Goal: Transaction & Acquisition: Purchase product/service

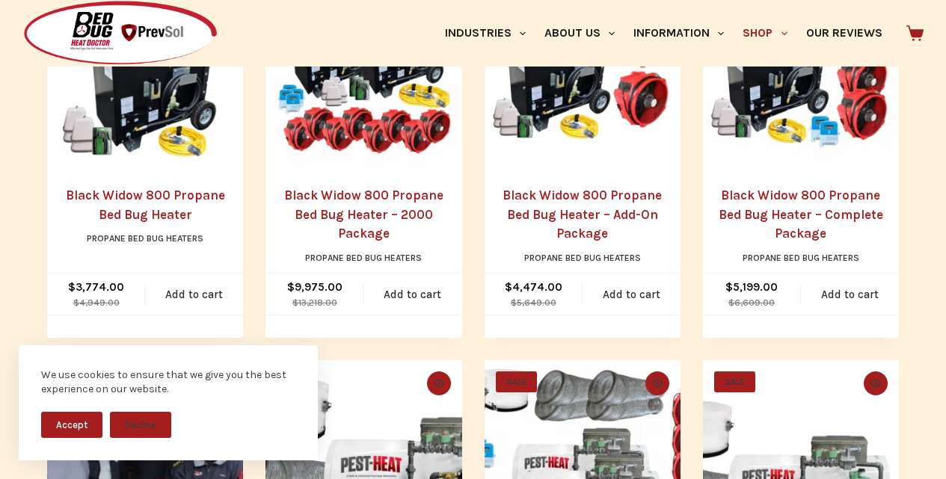
click at [537, 212] on link "Black Widow 800 Propane Bed Bug Heater – Add-On Package" at bounding box center [581, 214] width 159 height 53
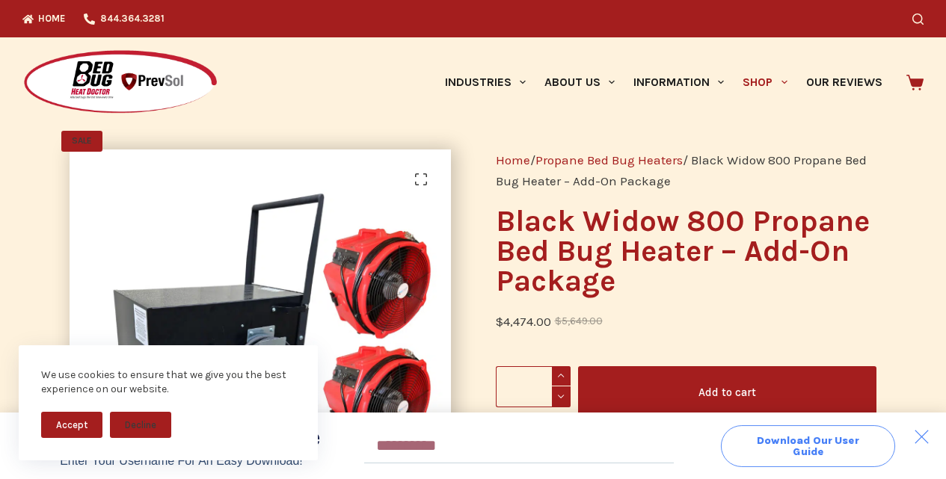
click at [770, 436] on span "Download Our User Guide" at bounding box center [807, 446] width 119 height 22
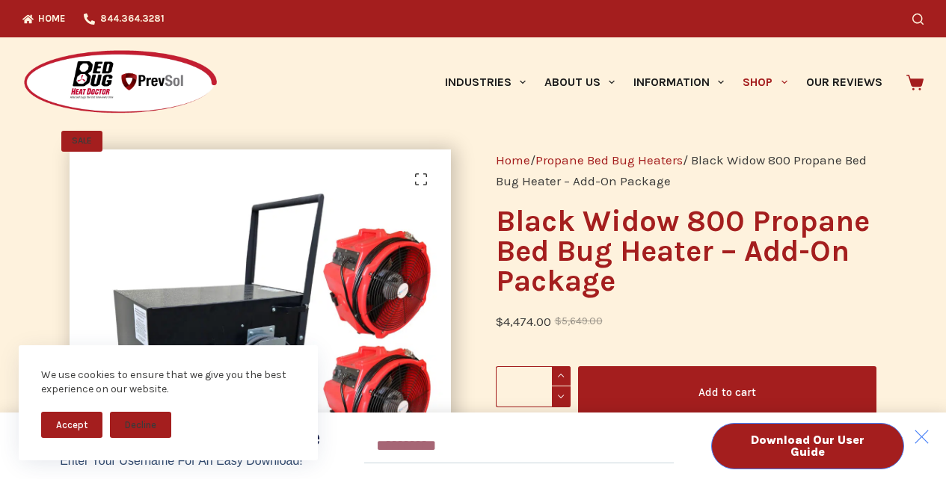
click at [914, 76] on div "Download Our User Guide Enter Your Username for an Easy Download! Email Downloa…" at bounding box center [473, 239] width 946 height 479
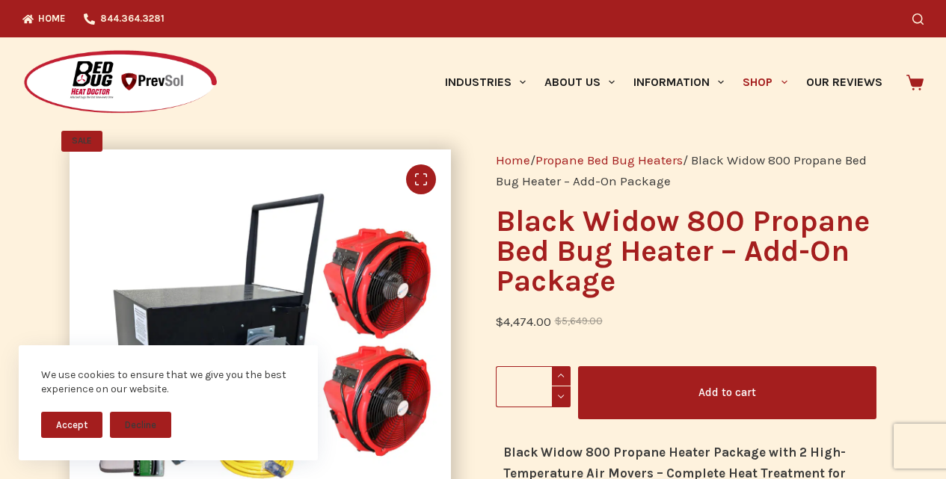
click at [427, 185] on link "🔍" at bounding box center [421, 179] width 30 height 30
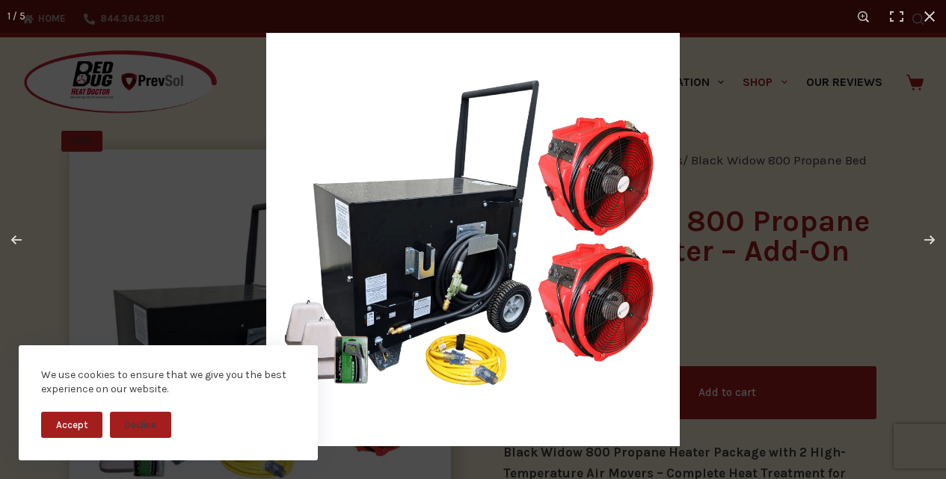
click at [654, 82] on img at bounding box center [472, 239] width 413 height 413
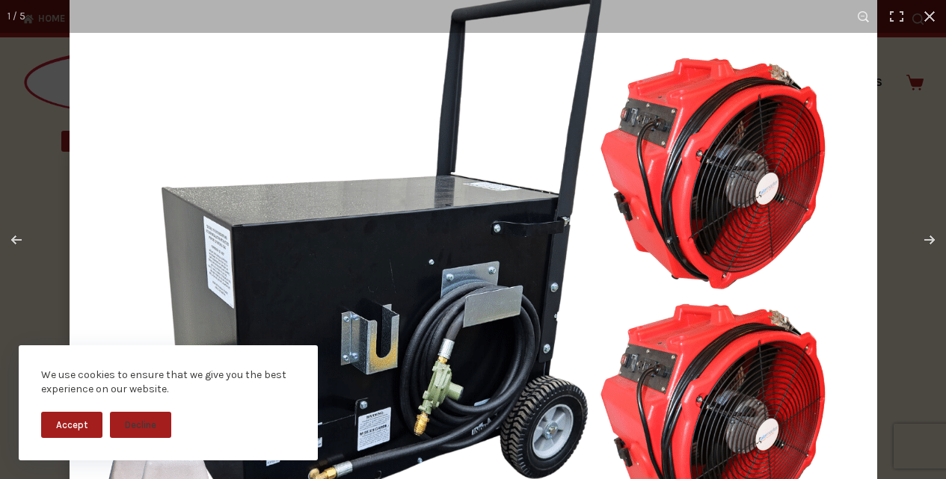
click at [526, 475] on img at bounding box center [474, 297] width 808 height 808
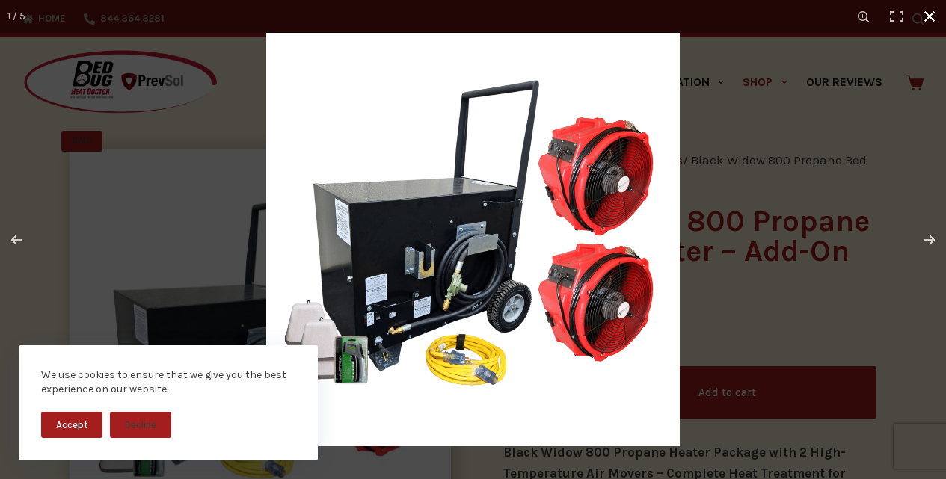
click at [84, 476] on div "We use cookies to ensure that we give you the best experience on our website. A…" at bounding box center [168, 412] width 336 height 134
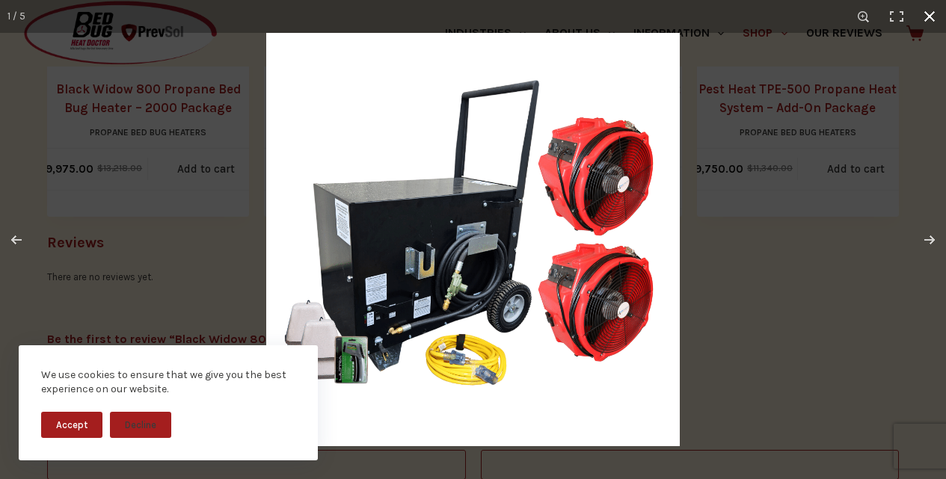
scroll to position [2275, 0]
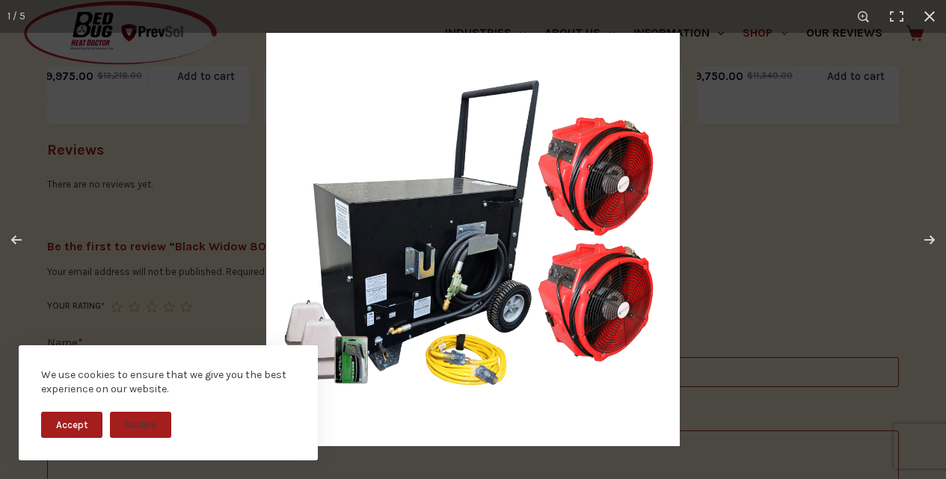
click at [523, 306] on img at bounding box center [472, 239] width 413 height 413
